Goal: Task Accomplishment & Management: Manage account settings

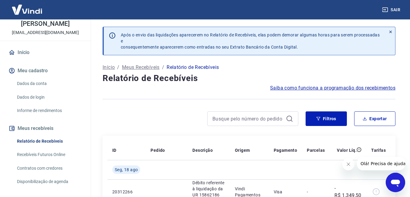
scroll to position [120, 0]
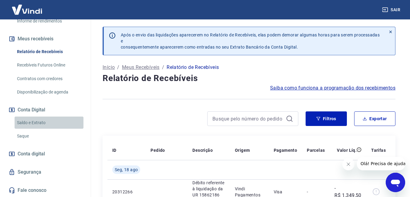
click at [54, 120] on link "Saldo e Extrato" at bounding box center [49, 123] width 69 height 12
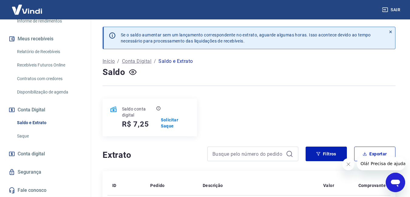
click at [41, 153] on span "Conta digital" at bounding box center [31, 154] width 27 height 8
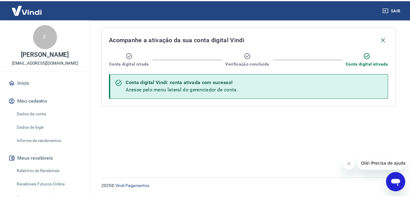
scroll to position [91, 0]
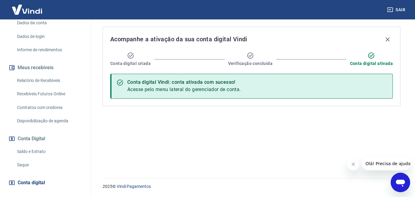
click at [38, 83] on link "Relatório de Recebíveis" at bounding box center [49, 80] width 69 height 12
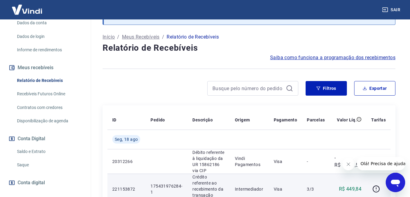
scroll to position [91, 0]
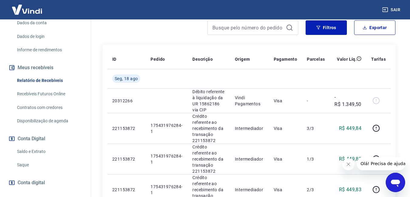
click at [62, 122] on link "Disponibilização de agenda" at bounding box center [49, 121] width 69 height 12
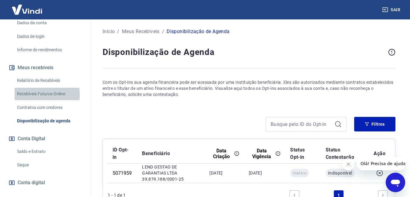
click at [37, 95] on link "Recebíveis Futuros Online" at bounding box center [49, 94] width 69 height 12
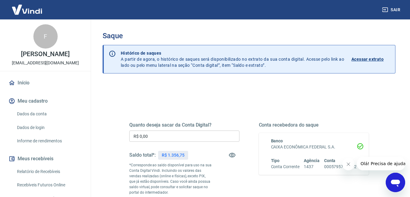
scroll to position [61, 0]
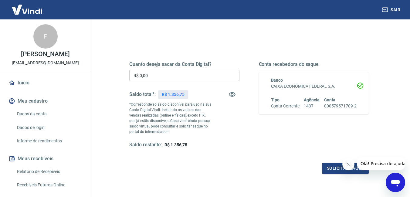
click at [185, 72] on input "R$ 0,00" at bounding box center [184, 75] width 110 height 11
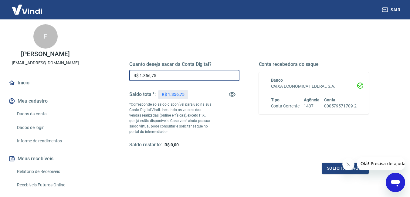
type input "R$ 1.356,75"
click at [347, 165] on icon "Fechar mensagem da empresa" at bounding box center [348, 164] width 5 height 5
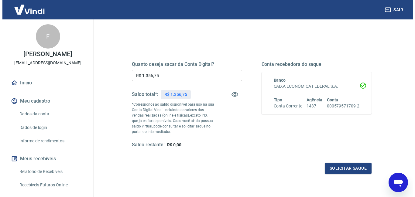
scroll to position [91, 0]
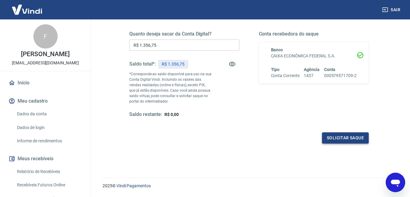
click at [336, 138] on button "Solicitar saque" at bounding box center [345, 137] width 47 height 11
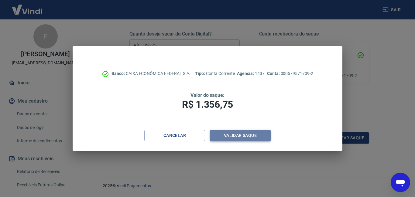
click at [259, 134] on button "Validar saque" at bounding box center [240, 135] width 61 height 11
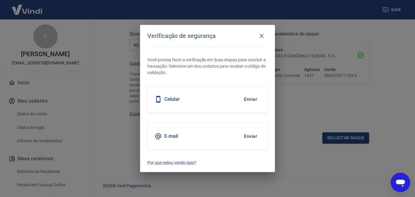
click at [251, 99] on button "Enviar" at bounding box center [250, 99] width 20 height 13
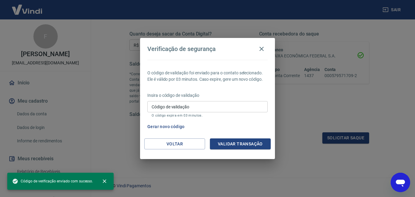
click at [216, 107] on input "Código de validação" at bounding box center [207, 106] width 120 height 11
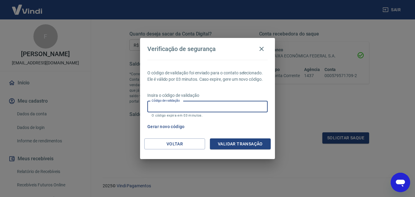
click at [254, 120] on div "O código de validação foi enviado para o contato selecionado. Ele é válido por …" at bounding box center [207, 99] width 135 height 79
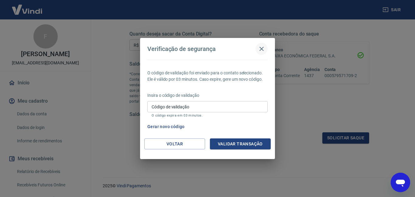
click at [261, 46] on icon "button" at bounding box center [261, 48] width 7 height 7
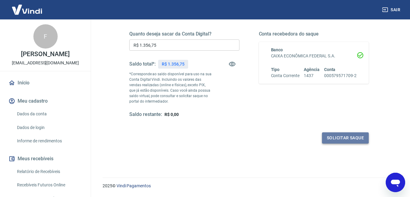
click at [345, 136] on button "Solicitar saque" at bounding box center [345, 137] width 47 height 11
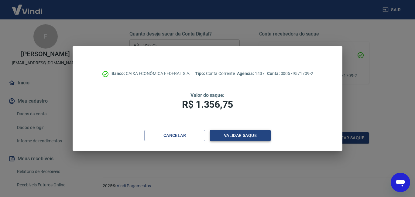
click at [237, 137] on button "Validar saque" at bounding box center [240, 135] width 61 height 11
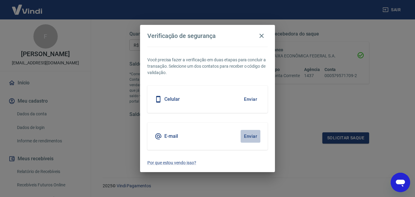
click at [250, 138] on button "Enviar" at bounding box center [250, 136] width 20 height 13
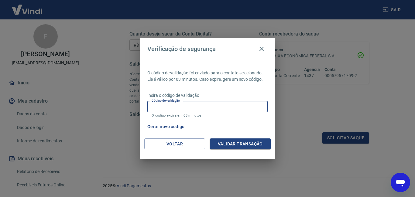
click at [194, 104] on input "Código de validação" at bounding box center [207, 106] width 120 height 11
type input "927151"
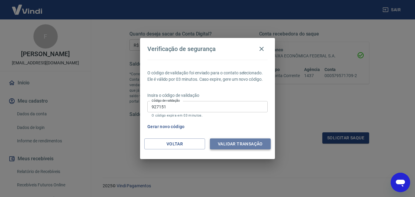
click at [229, 145] on button "Validar transação" at bounding box center [240, 143] width 61 height 11
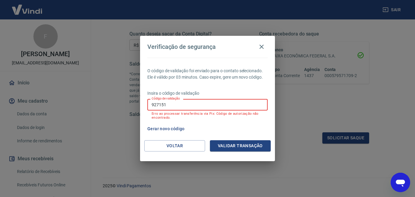
drag, startPoint x: 172, startPoint y: 106, endPoint x: 139, endPoint y: 111, distance: 34.0
click at [142, 110] on div "O código de validação foi enviado para o contato selecionado. Ele é válido por …" at bounding box center [207, 99] width 135 height 83
type input "488607"
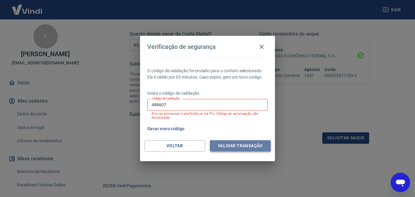
click at [239, 144] on button "Validar transação" at bounding box center [240, 145] width 61 height 11
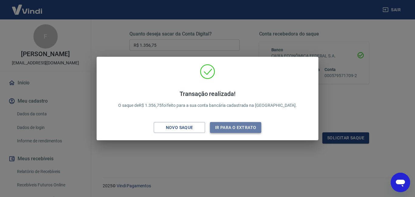
click at [239, 124] on button "Ir para o extrato" at bounding box center [235, 127] width 51 height 11
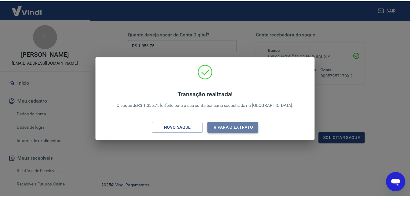
scroll to position [103, 0]
